Goal: Check status: Check status

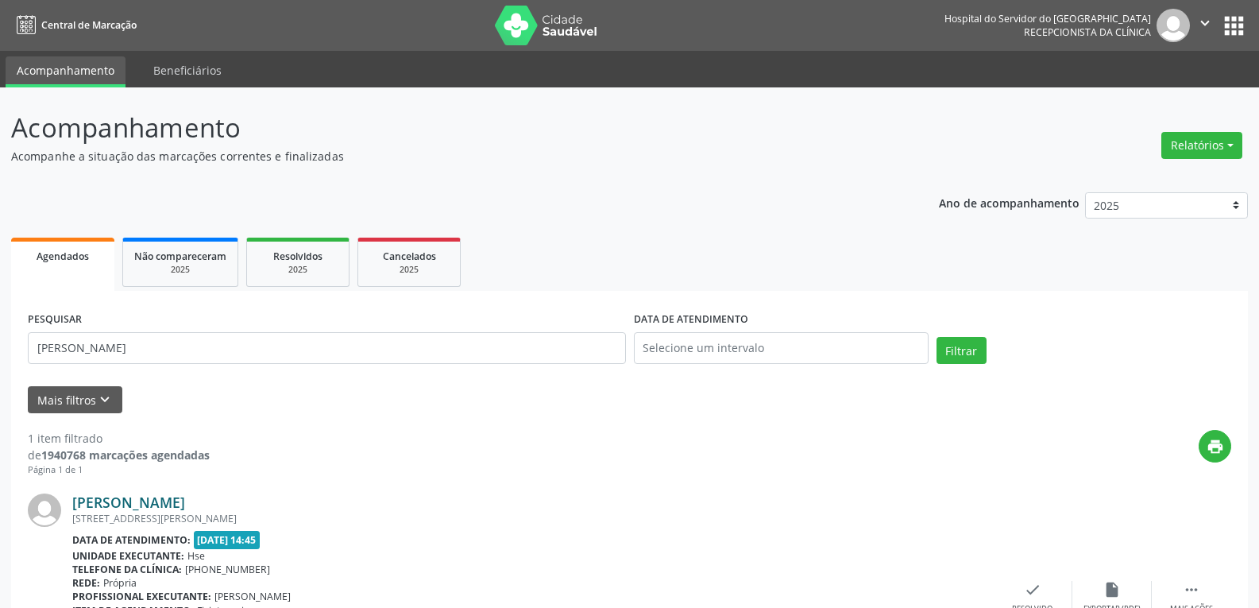
drag, startPoint x: 183, startPoint y: 510, endPoint x: 187, endPoint y: 497, distance: 13.3
click at [183, 510] on div "[PERSON_NAME] [STREET_ADDRESS][PERSON_NAME] Data de atendimento: [DATE] 14:45 U…" at bounding box center [532, 597] width 920 height 208
click at [187, 490] on div "[PERSON_NAME] [STREET_ADDRESS][PERSON_NAME] Data de atendimento: [DATE] 14:45 U…" at bounding box center [629, 596] width 1203 height 241
click at [185, 506] on link "[PERSON_NAME]" at bounding box center [128, 501] width 113 height 17
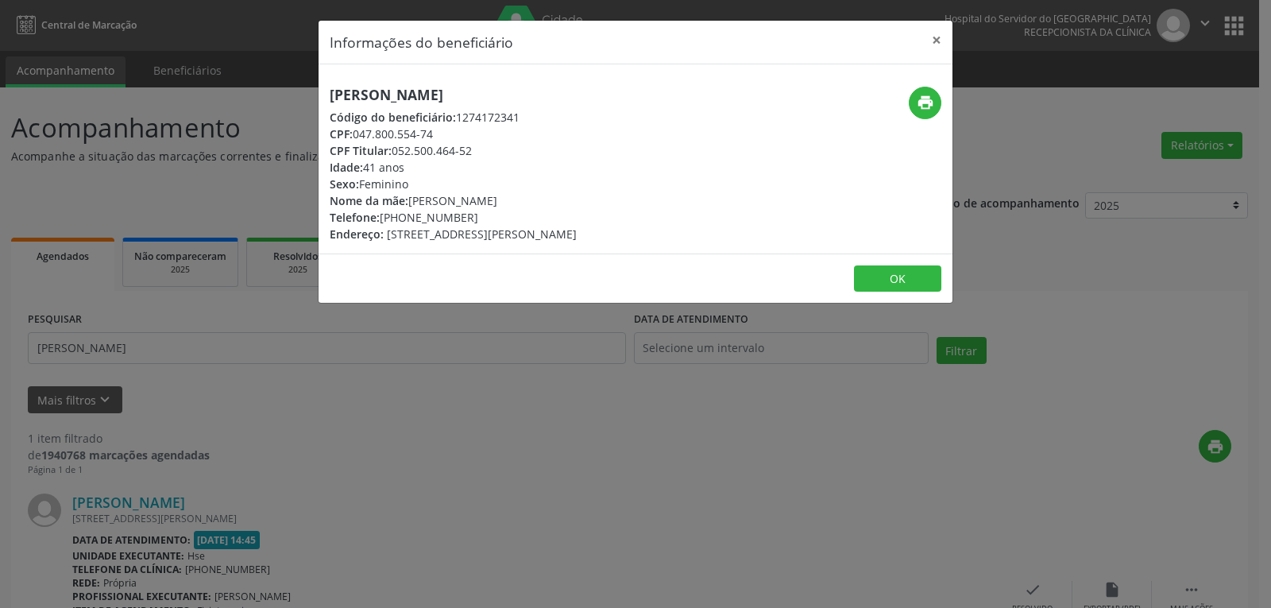
drag, startPoint x: 498, startPoint y: 150, endPoint x: 395, endPoint y: 155, distance: 102.6
click at [395, 155] on div "CPF Titular: 052.500.464-52" at bounding box center [453, 150] width 247 height 17
copy div "052.500.464-52"
click at [920, 38] on button "×" at bounding box center [936, 40] width 32 height 39
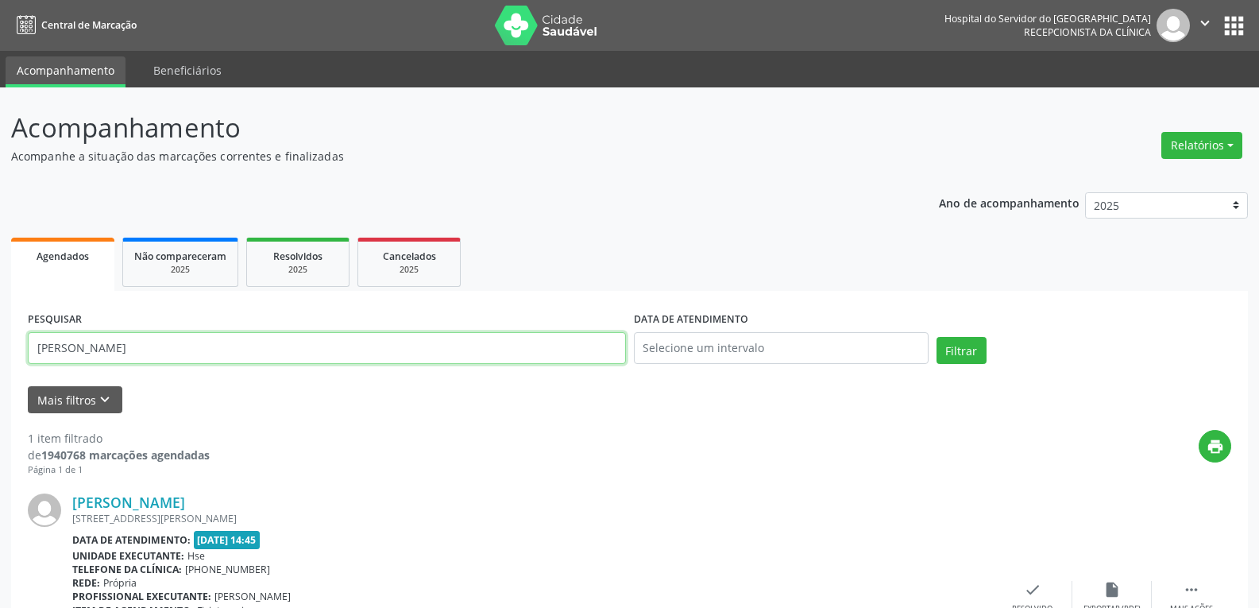
drag, startPoint x: 328, startPoint y: 344, endPoint x: 0, endPoint y: 354, distance: 328.1
click at [0, 354] on div "Acompanhamento Acompanhe a situação das marcações correntes e finalizadas Relat…" at bounding box center [629, 416] width 1259 height 659
paste input "052.500.464-52"
click at [936, 337] on button "Filtrar" at bounding box center [961, 350] width 50 height 27
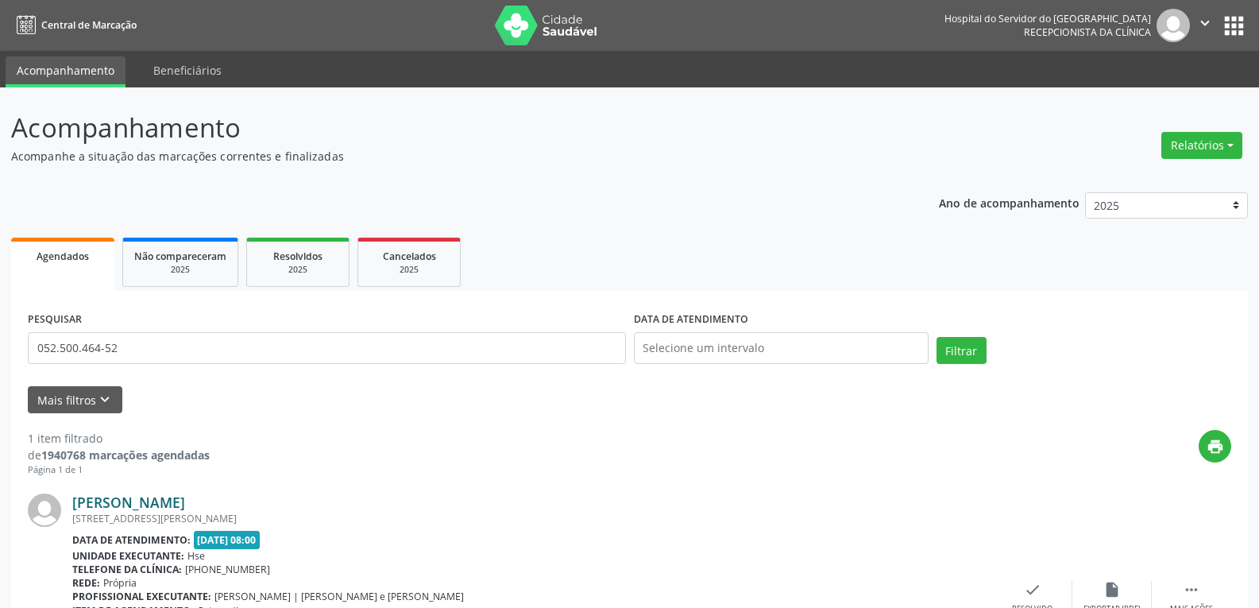
click at [178, 496] on link "[PERSON_NAME]" at bounding box center [128, 501] width 113 height 17
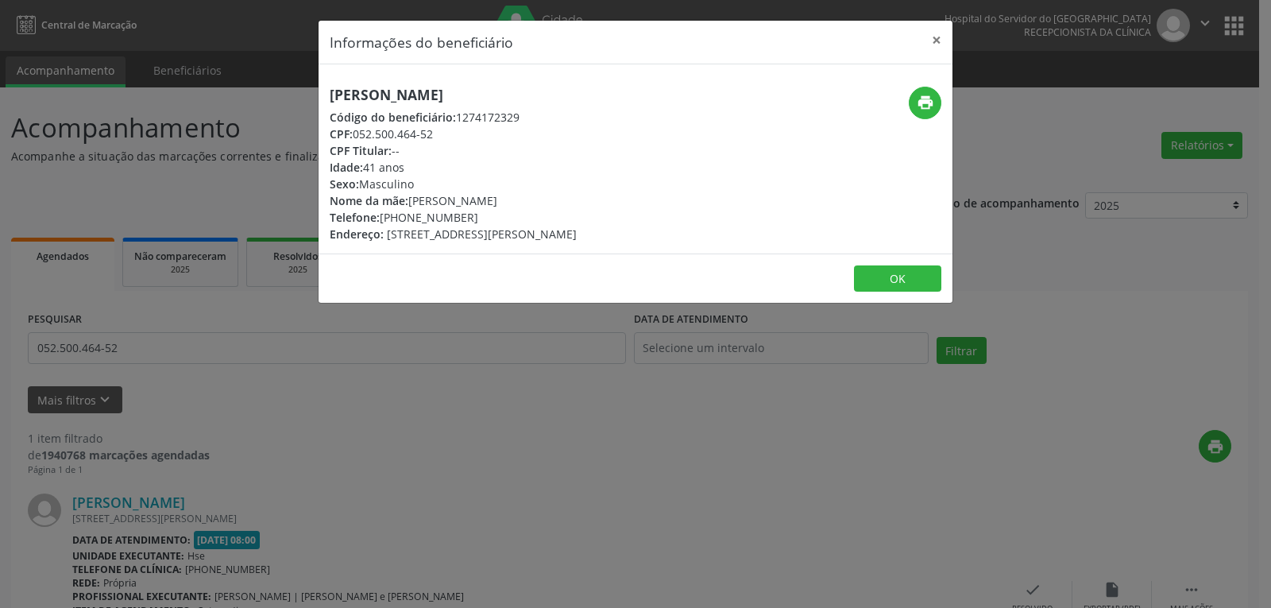
drag, startPoint x: 581, startPoint y: 73, endPoint x: 296, endPoint y: 79, distance: 284.4
click at [296, 79] on div "Informações do beneficiário × [PERSON_NAME] Código do beneficiário: 1274172329 …" at bounding box center [635, 304] width 1271 height 608
copy h5 "[PERSON_NAME]"
click at [917, 38] on header "Informações do beneficiário ×" at bounding box center [635, 43] width 634 height 44
click at [942, 48] on button "×" at bounding box center [936, 40] width 32 height 39
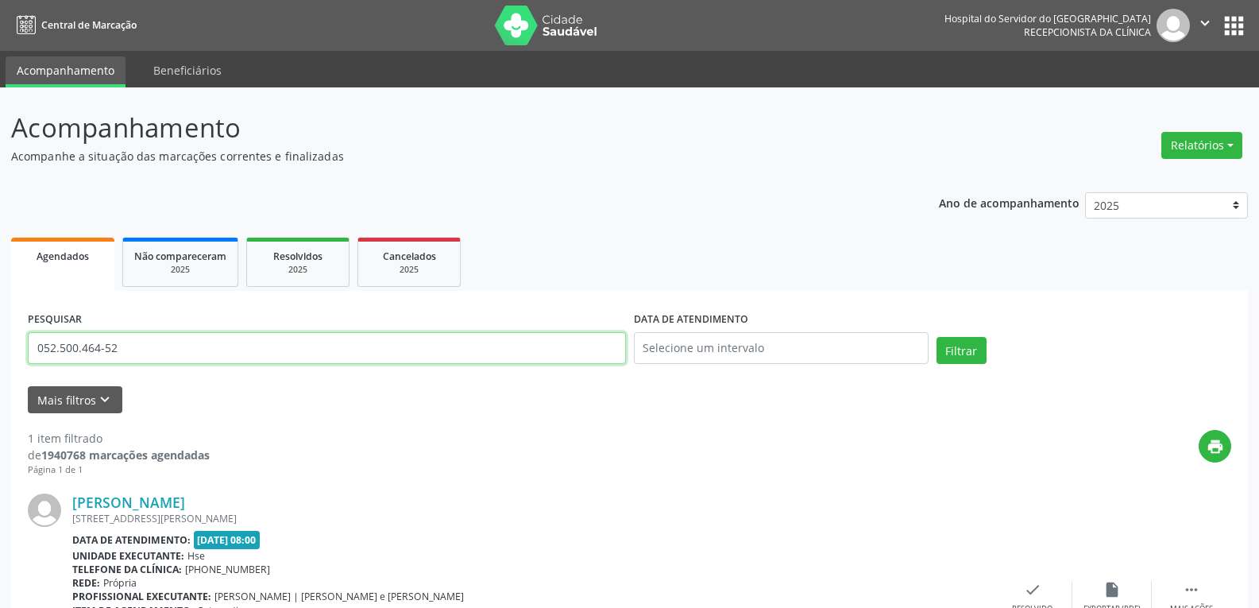
drag, startPoint x: 56, startPoint y: 354, endPoint x: 0, endPoint y: 359, distance: 55.8
click at [0, 359] on div "Acompanhamento Acompanhe a situação das marcações correntes e finalizadas Relat…" at bounding box center [629, 416] width 1259 height 659
paste input "189.888.224-04"
click at [936, 337] on button "Filtrar" at bounding box center [961, 350] width 50 height 27
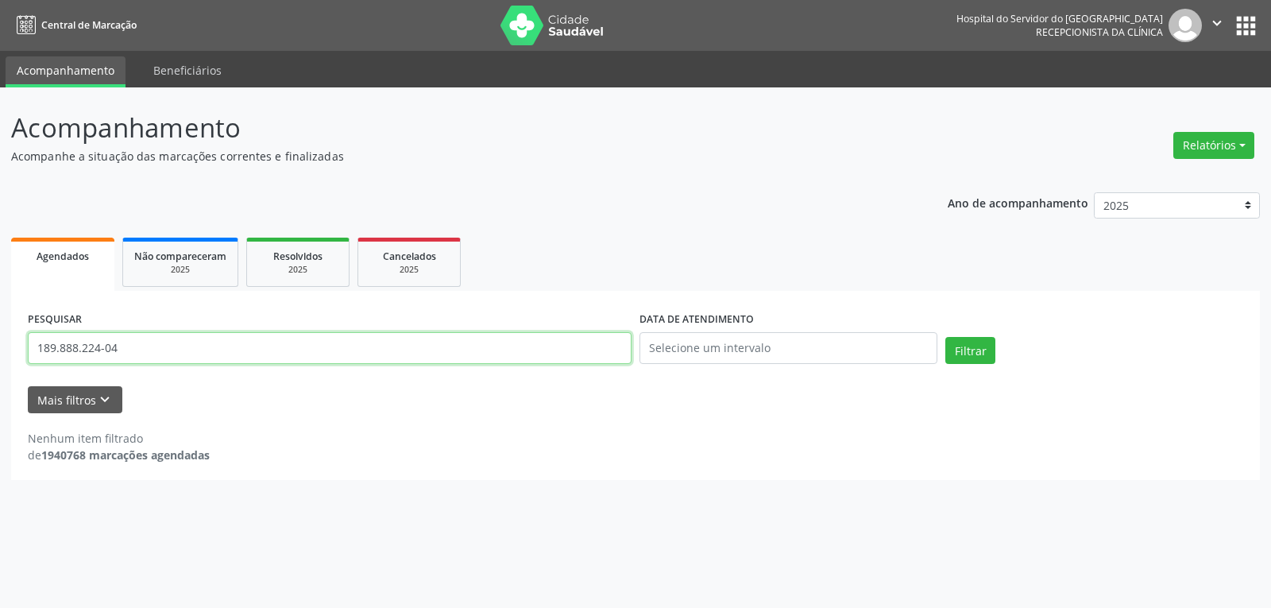
click at [160, 345] on input "189.888.224-04" at bounding box center [330, 348] width 604 height 32
click at [945, 337] on button "Filtrar" at bounding box center [970, 350] width 50 height 27
click at [307, 340] on input "189.888.224-04" at bounding box center [330, 348] width 604 height 32
click at [306, 340] on input "189.888.224-04" at bounding box center [330, 348] width 604 height 32
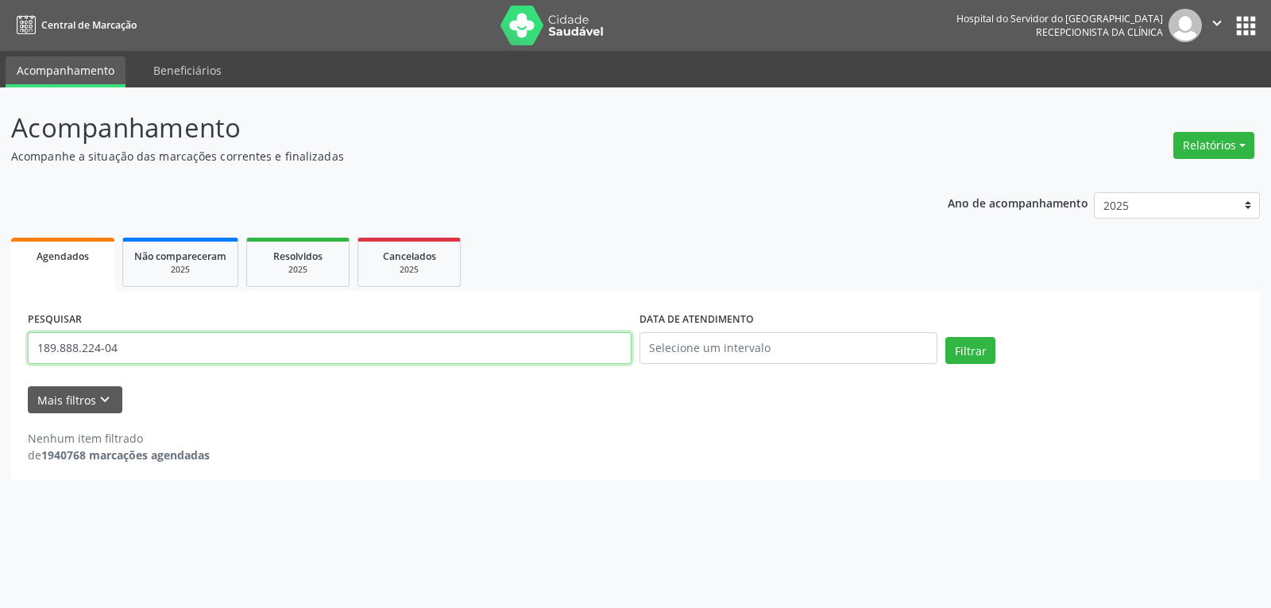
paste input "[PERSON_NAME][DATE]"
type input "[PERSON_NAME][DATE]"
click at [945, 337] on button "Filtrar" at bounding box center [970, 350] width 50 height 27
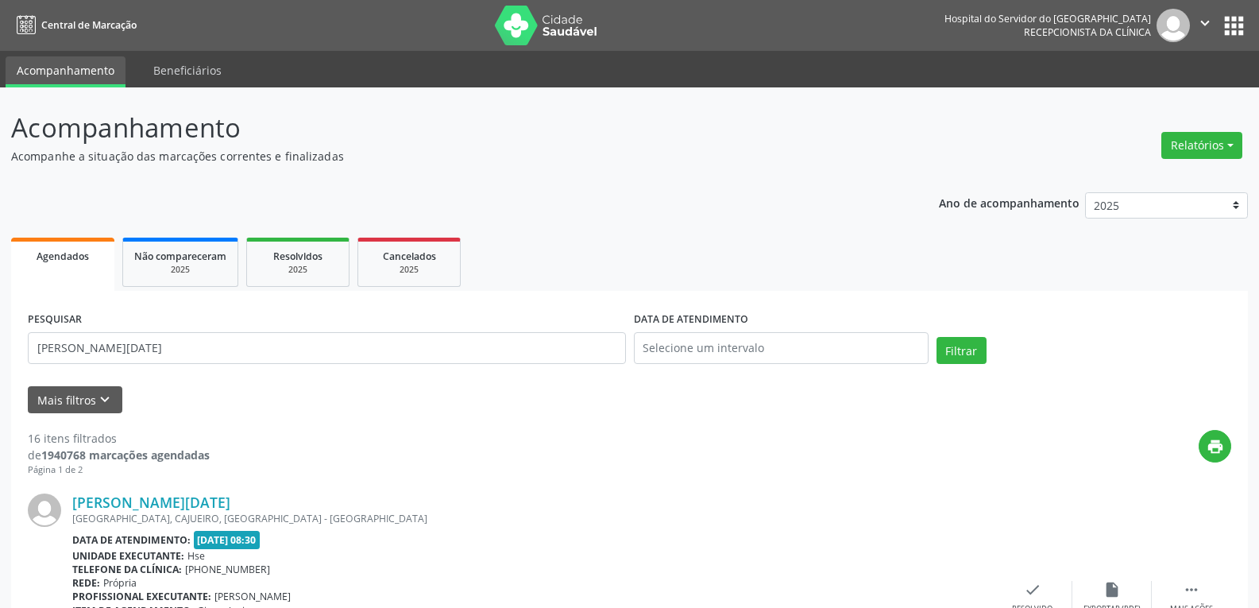
click at [203, 491] on div "[PERSON_NAME][DATE] [GEOGRAPHIC_DATA], [GEOGRAPHIC_DATA], [GEOGRAPHIC_DATA] - […" at bounding box center [629, 597] width 1203 height 242
click at [207, 496] on link "[PERSON_NAME][DATE]" at bounding box center [151, 501] width 158 height 17
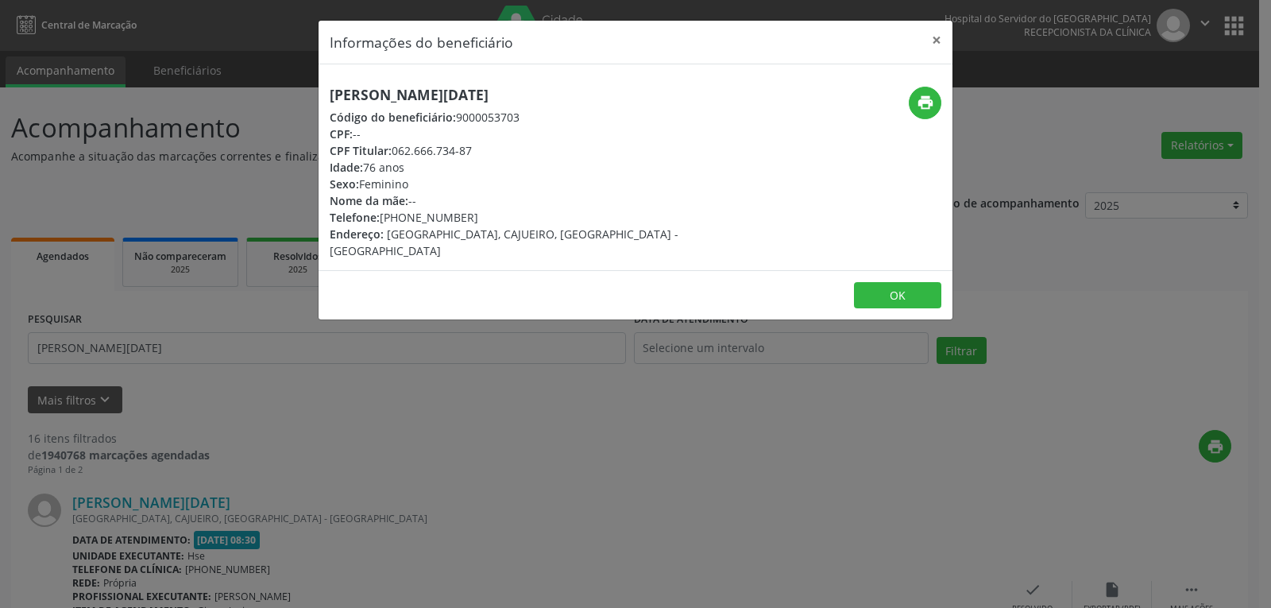
drag, startPoint x: 489, startPoint y: 214, endPoint x: 405, endPoint y: 211, distance: 84.2
click at [405, 211] on div "Telefone: [PHONE_NUMBER]" at bounding box center [530, 217] width 400 height 17
copy div "99103-2740"
